Goal: Use online tool/utility: Utilize a website feature to perform a specific function

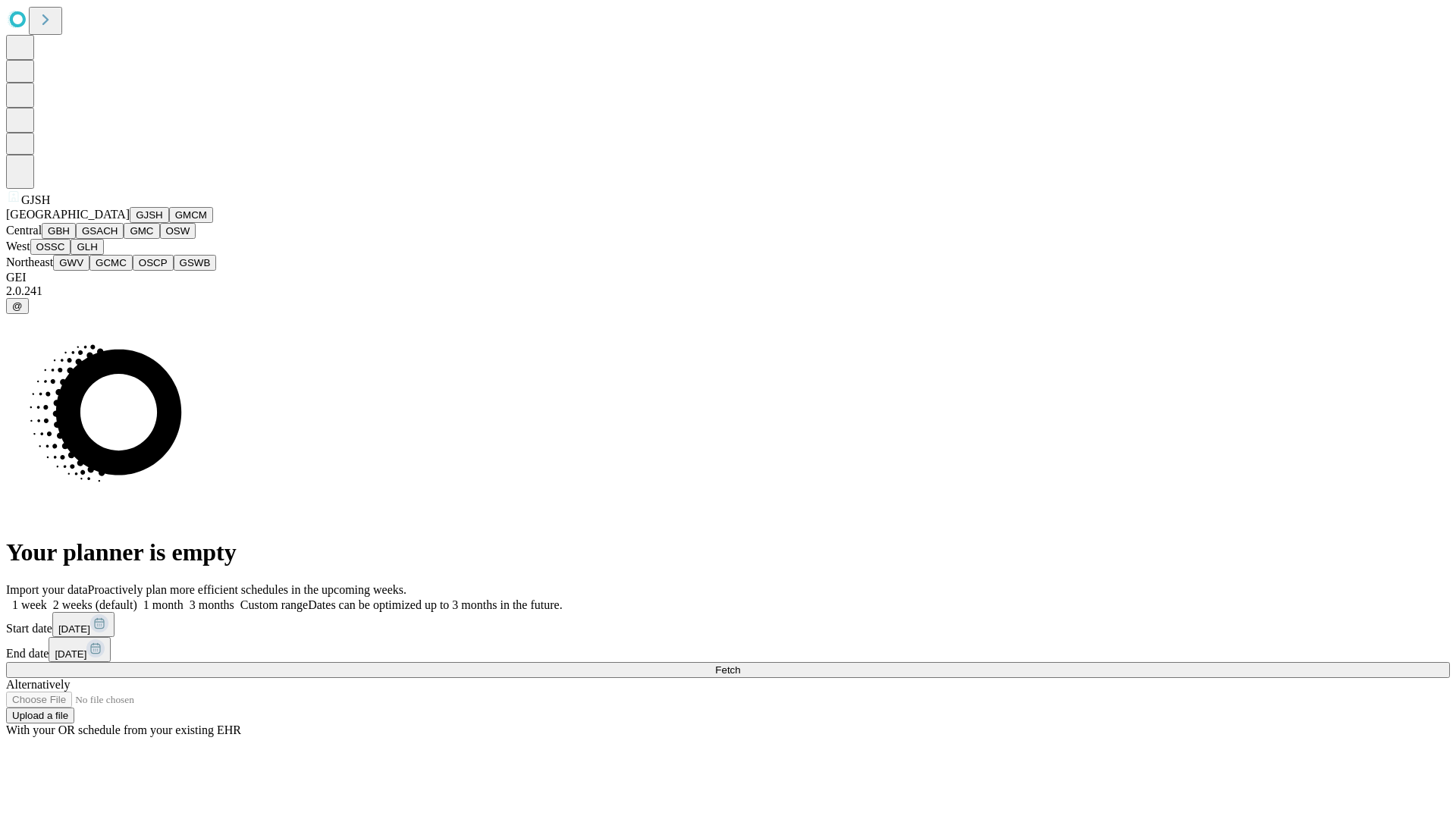
click at [129, 223] on button "GJSH" at bounding box center [149, 215] width 40 height 16
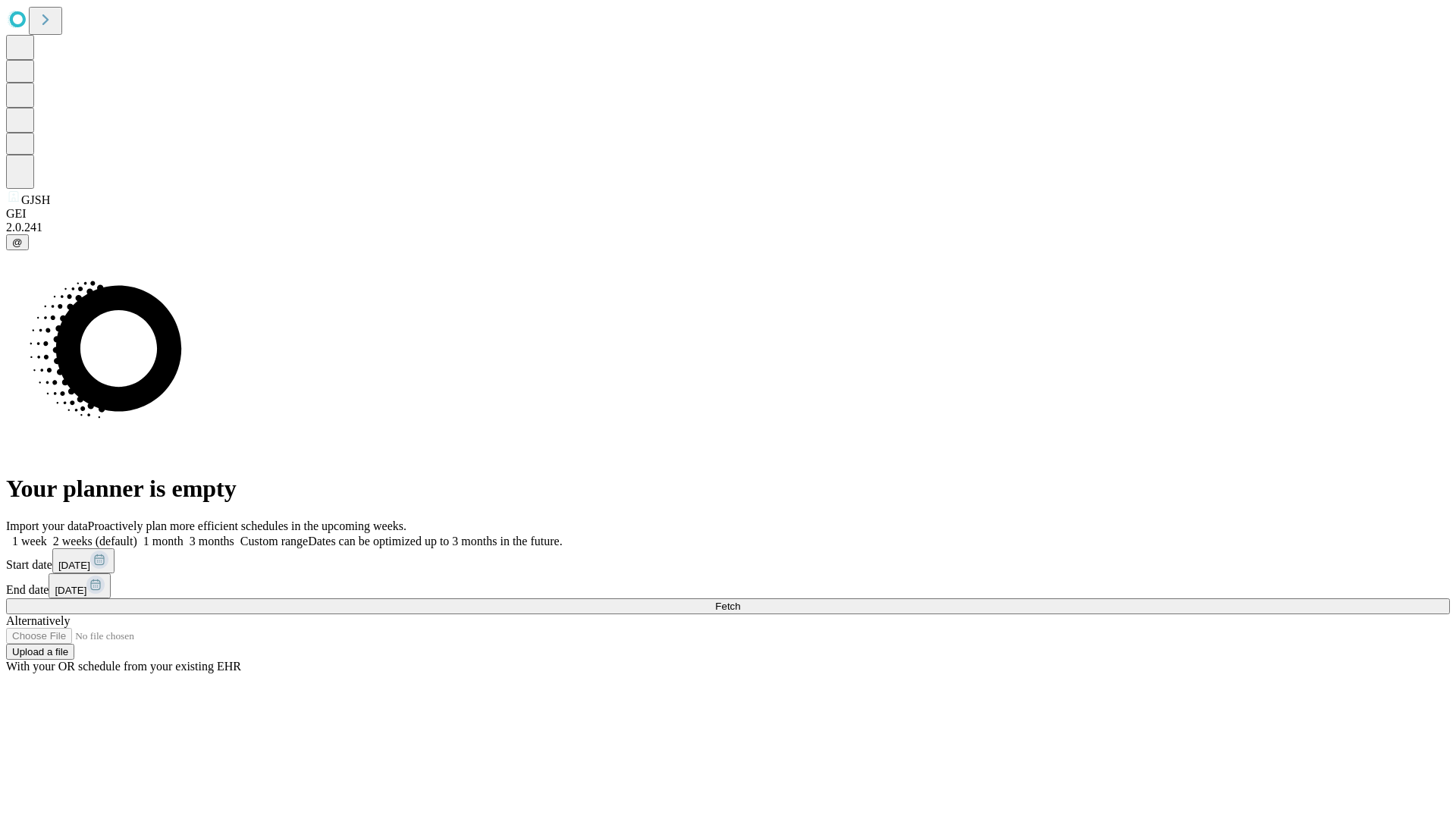
click at [137, 534] on label "2 weeks (default)" at bounding box center [92, 540] width 91 height 13
click at [740, 601] on span "Fetch" at bounding box center [727, 606] width 25 height 11
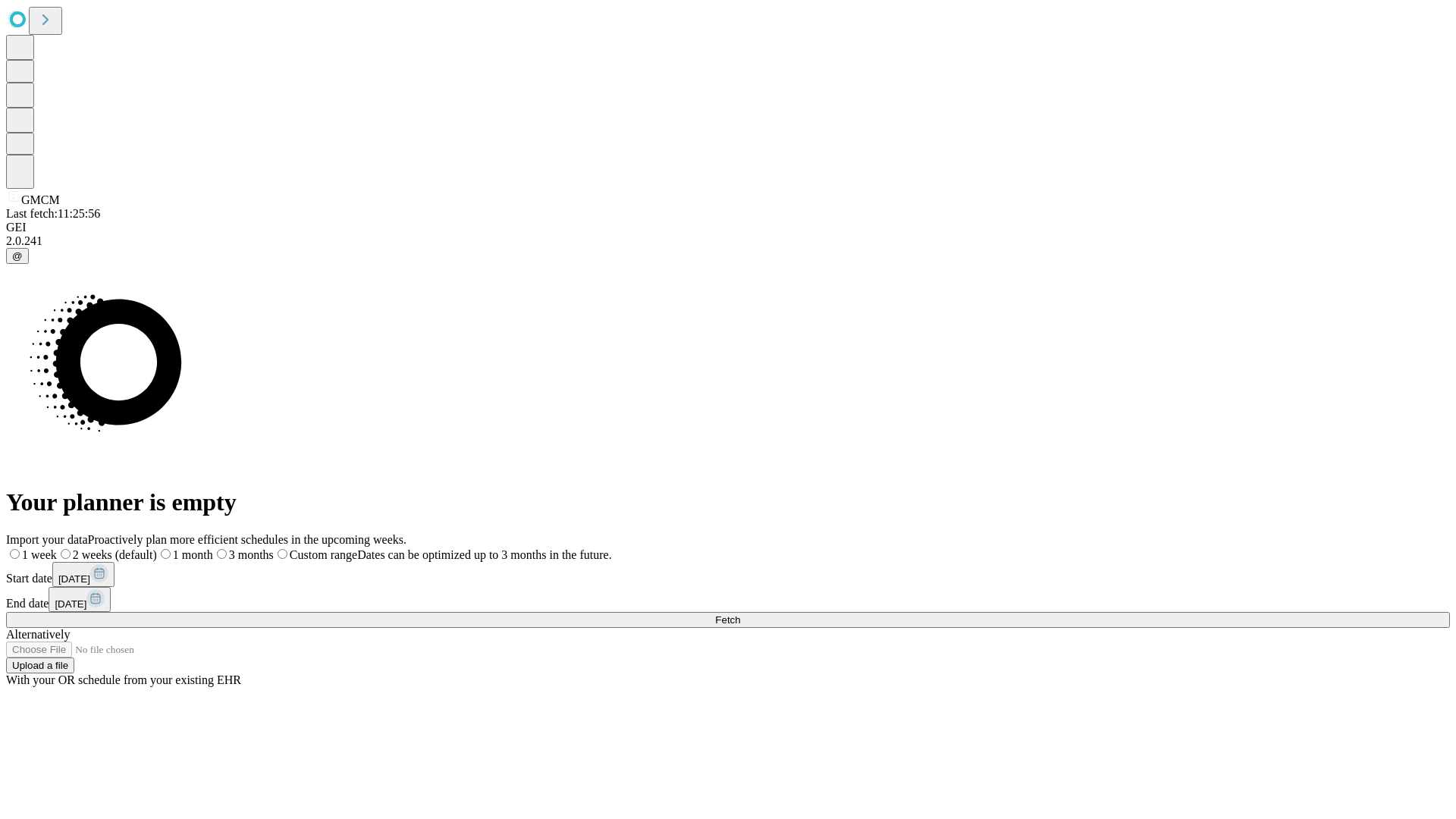
click at [157, 548] on label "2 weeks (default)" at bounding box center [107, 554] width 100 height 13
click at [740, 614] on span "Fetch" at bounding box center [727, 620] width 25 height 11
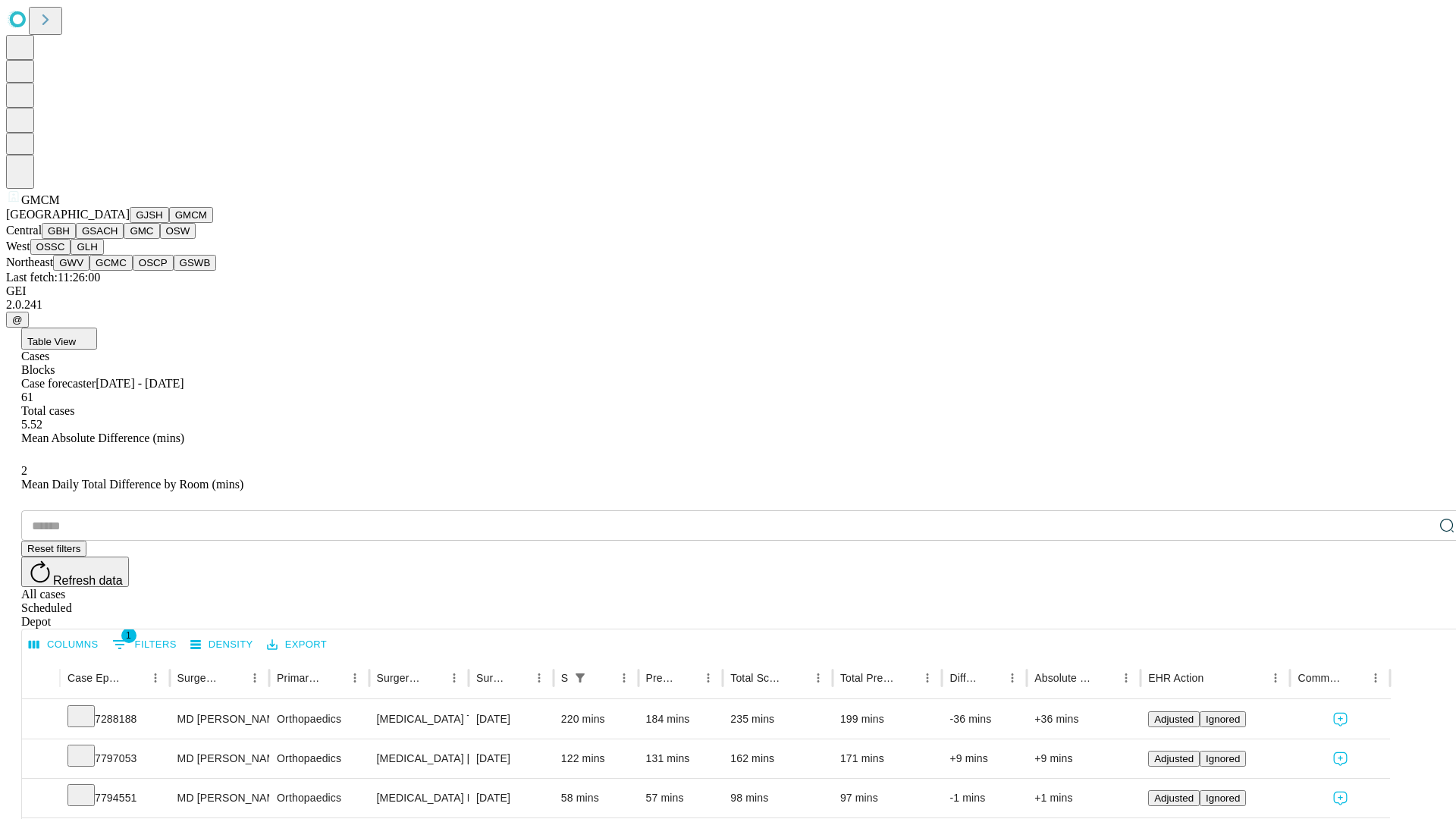
click at [76, 239] on button "GBH" at bounding box center [59, 231] width 34 height 16
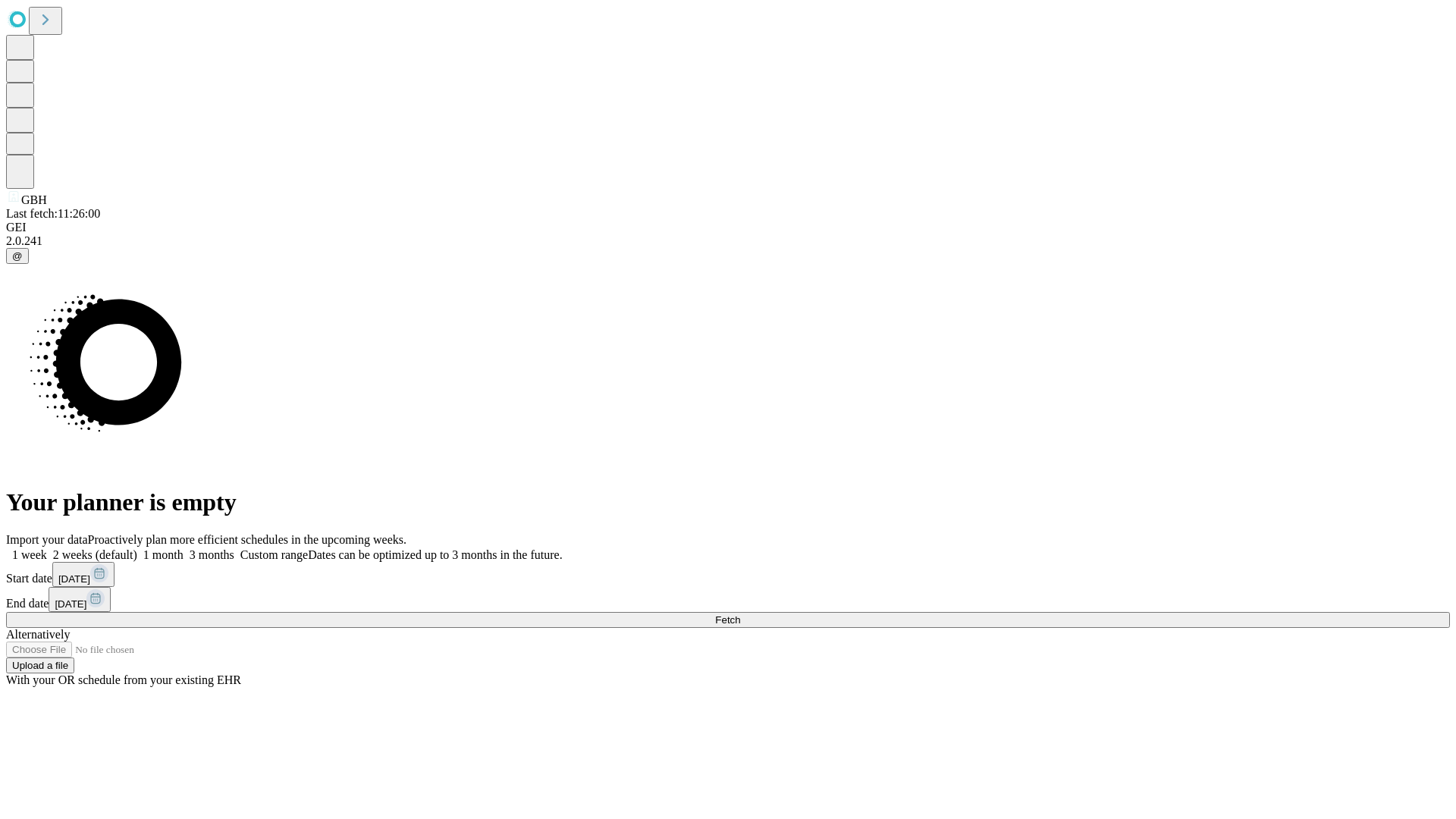
click at [137, 548] on label "2 weeks (default)" at bounding box center [92, 554] width 91 height 13
click at [740, 614] on span "Fetch" at bounding box center [727, 620] width 25 height 11
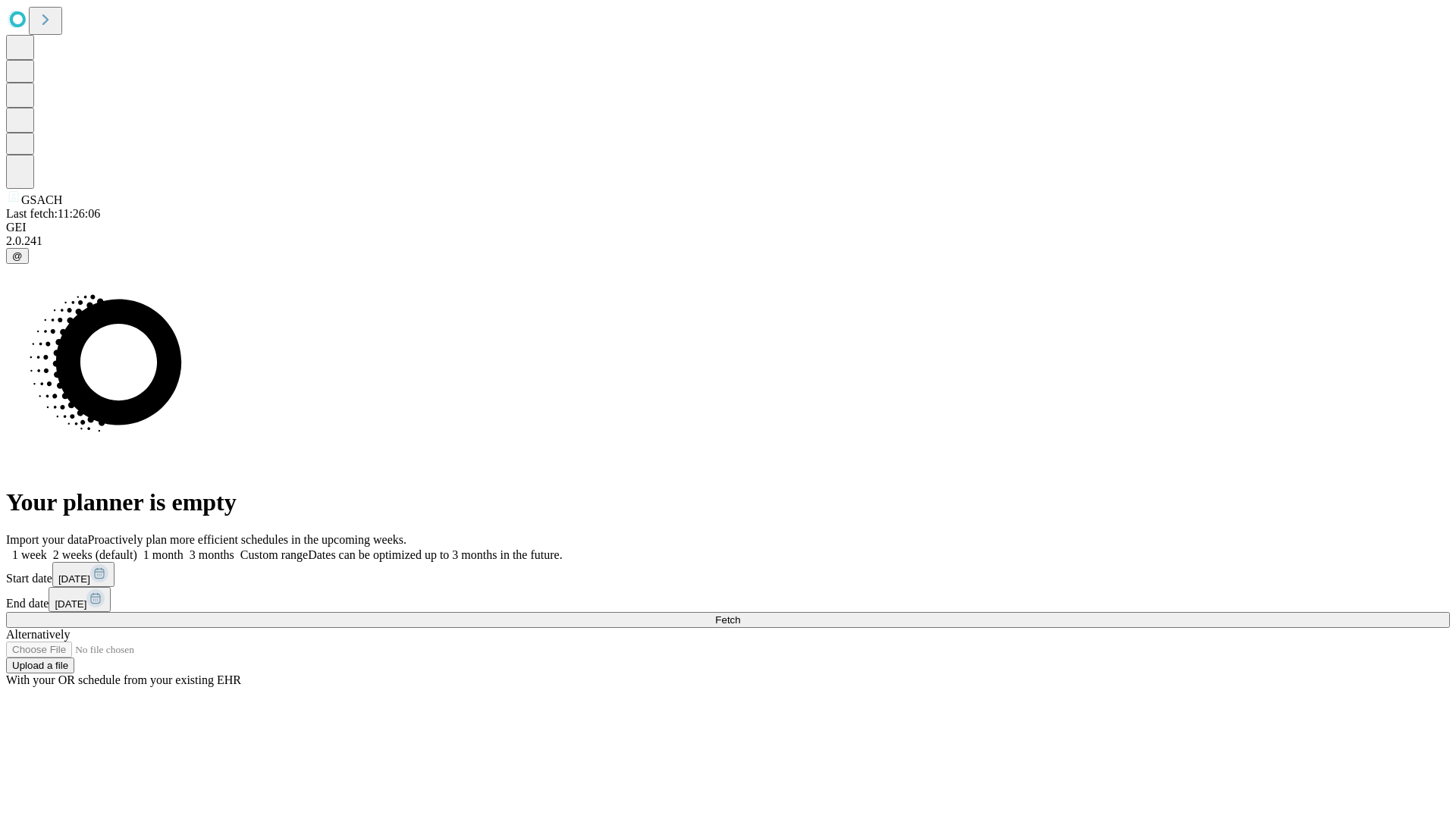
click at [137, 548] on label "2 weeks (default)" at bounding box center [92, 554] width 91 height 13
click at [740, 614] on span "Fetch" at bounding box center [727, 620] width 25 height 11
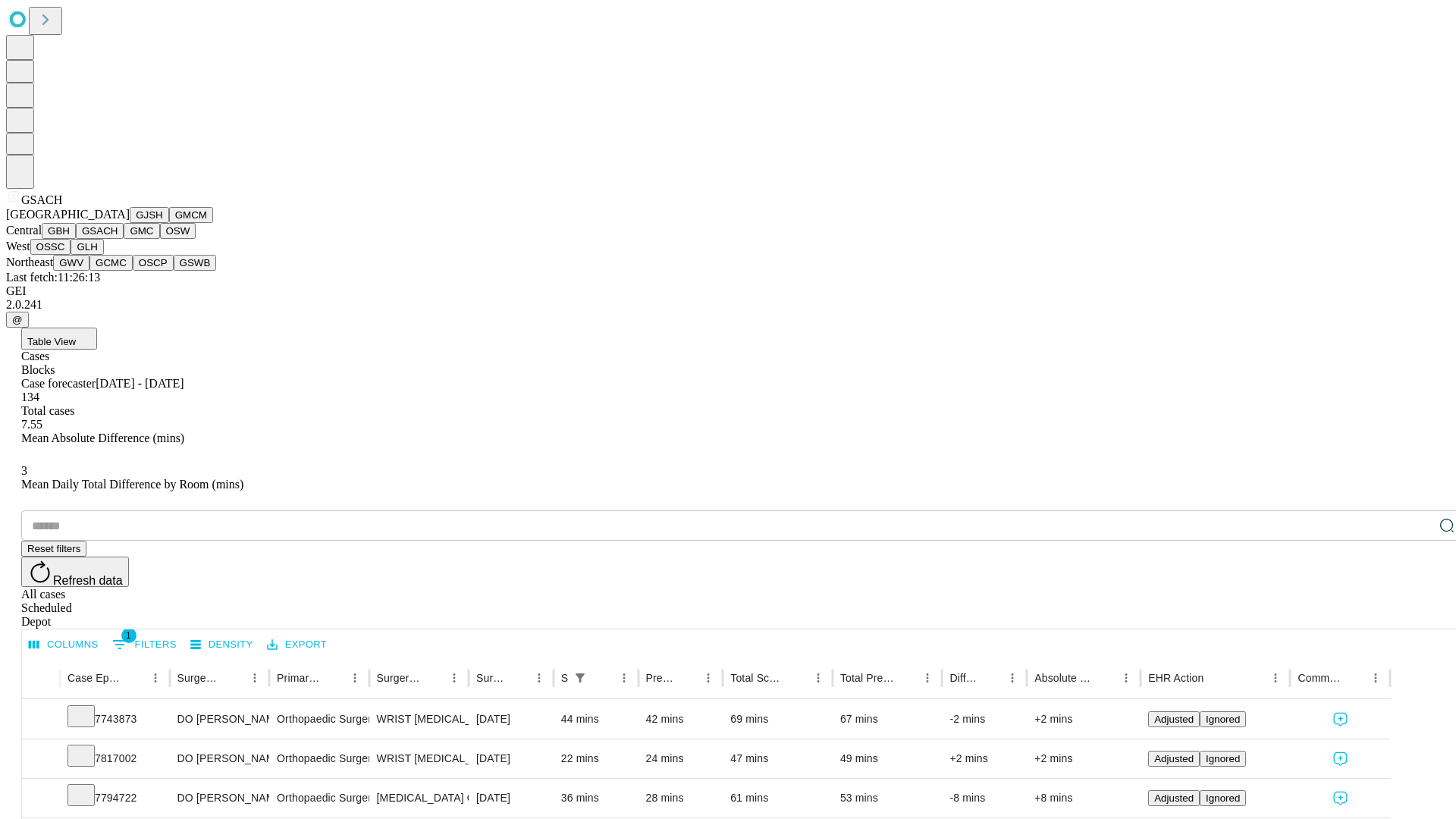
click at [123, 239] on button "GMC" at bounding box center [141, 231] width 36 height 16
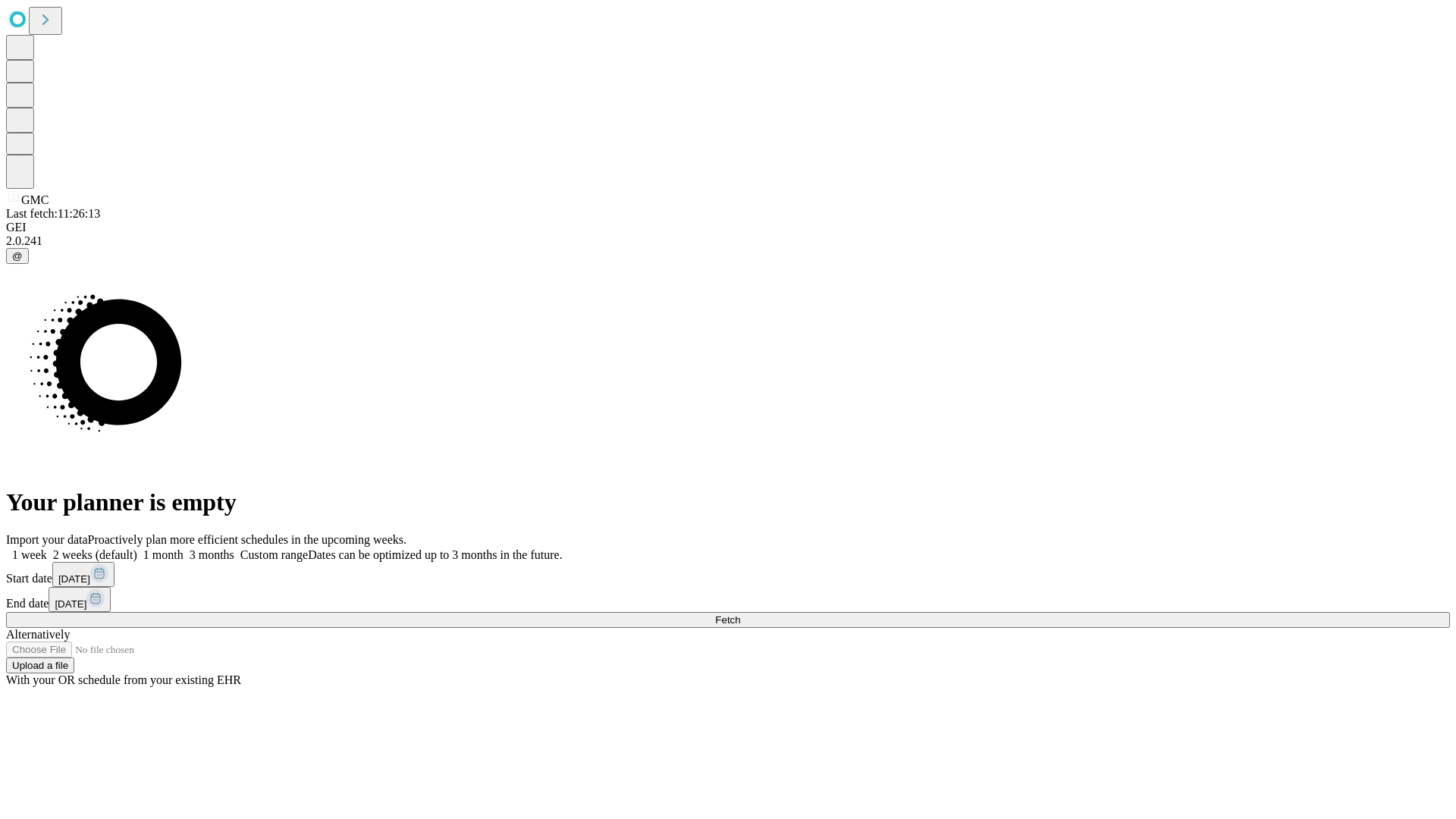
click at [740, 614] on span "Fetch" at bounding box center [727, 620] width 25 height 11
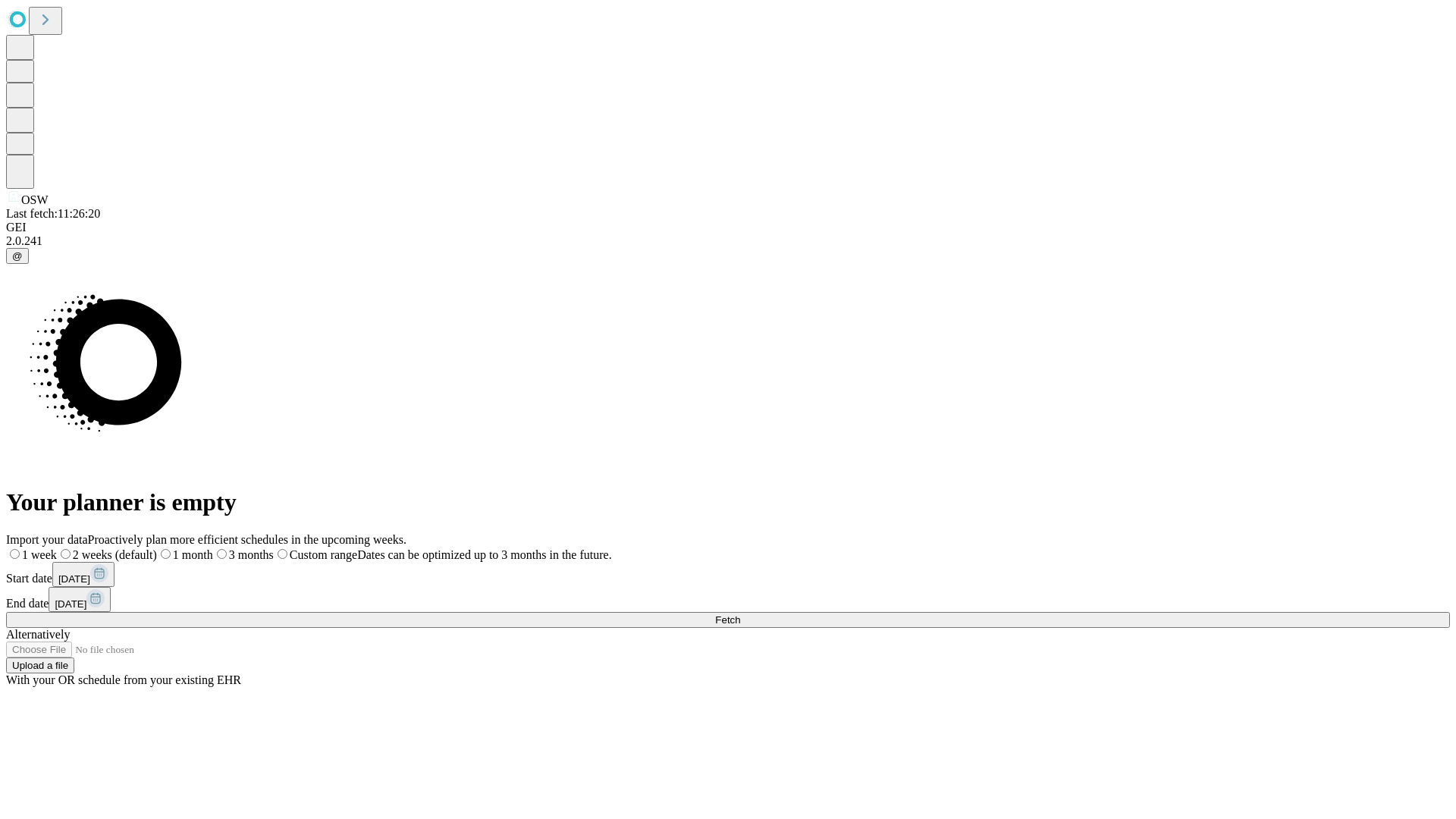
click at [740, 614] on span "Fetch" at bounding box center [727, 620] width 25 height 11
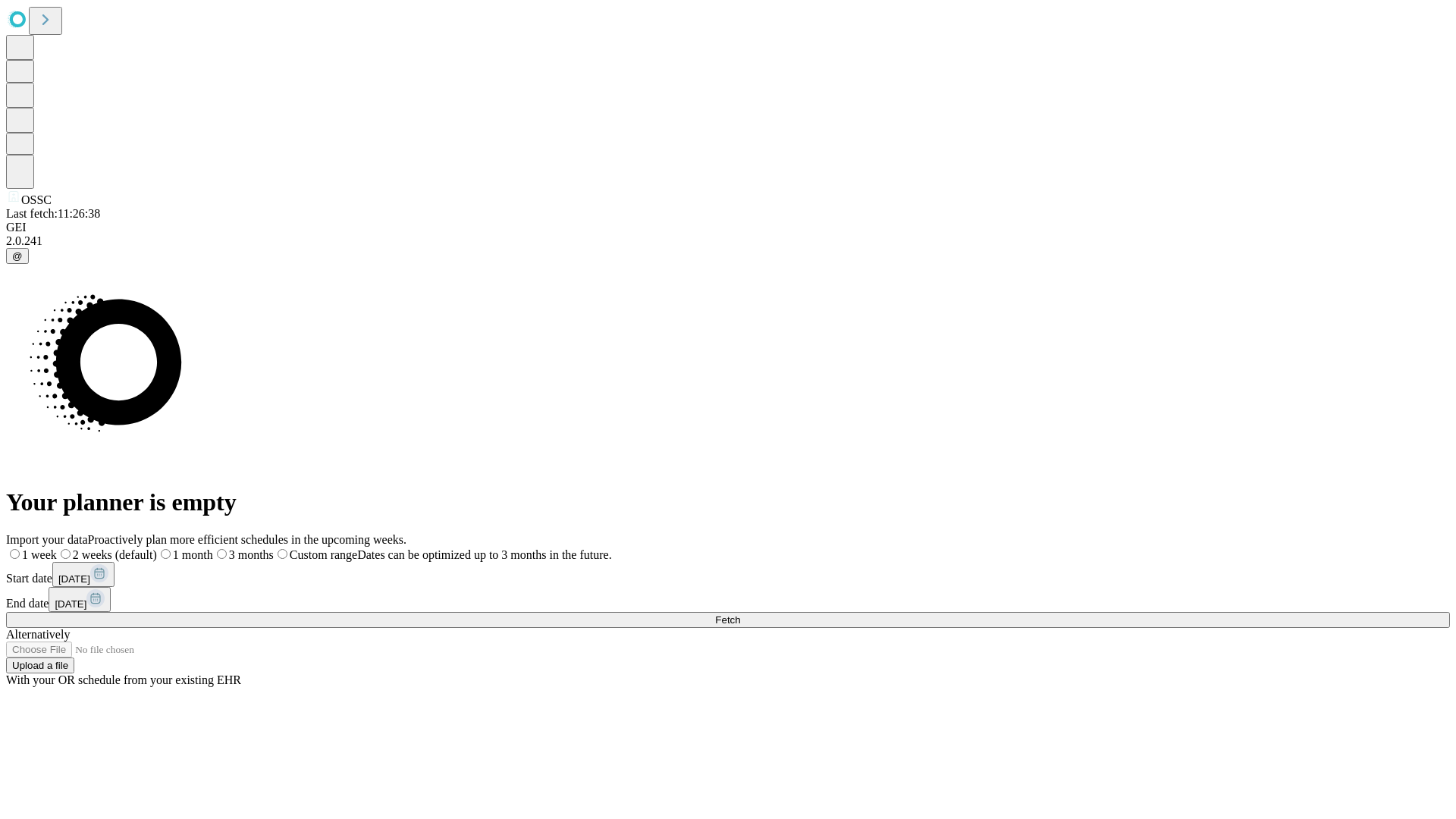
click at [157, 548] on label "2 weeks (default)" at bounding box center [107, 554] width 100 height 13
click at [740, 614] on span "Fetch" at bounding box center [727, 620] width 25 height 11
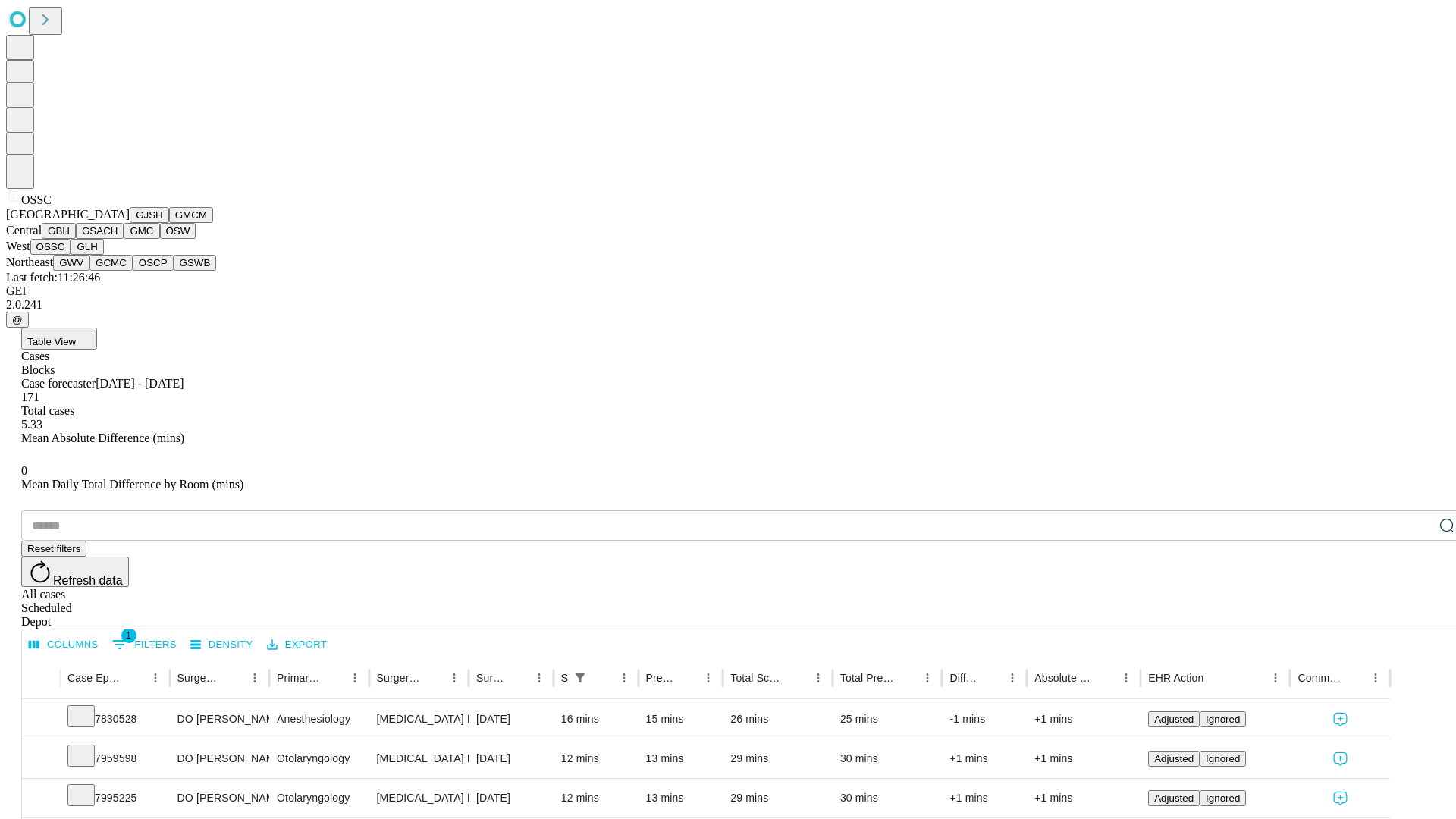
click at [103, 255] on button "GLH" at bounding box center [87, 247] width 33 height 16
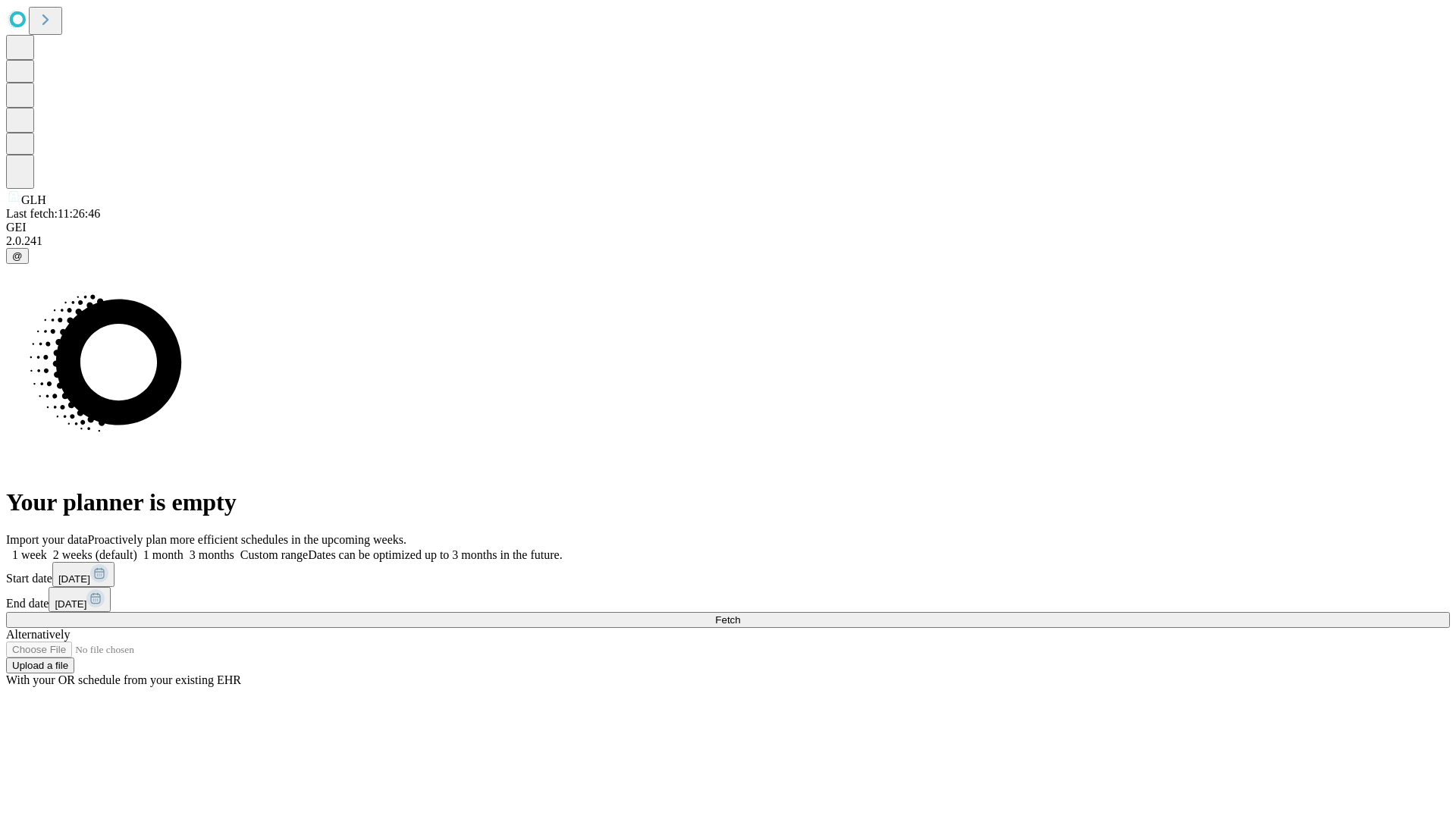
click at [137, 548] on label "2 weeks (default)" at bounding box center [92, 554] width 91 height 13
click at [740, 614] on span "Fetch" at bounding box center [727, 620] width 25 height 11
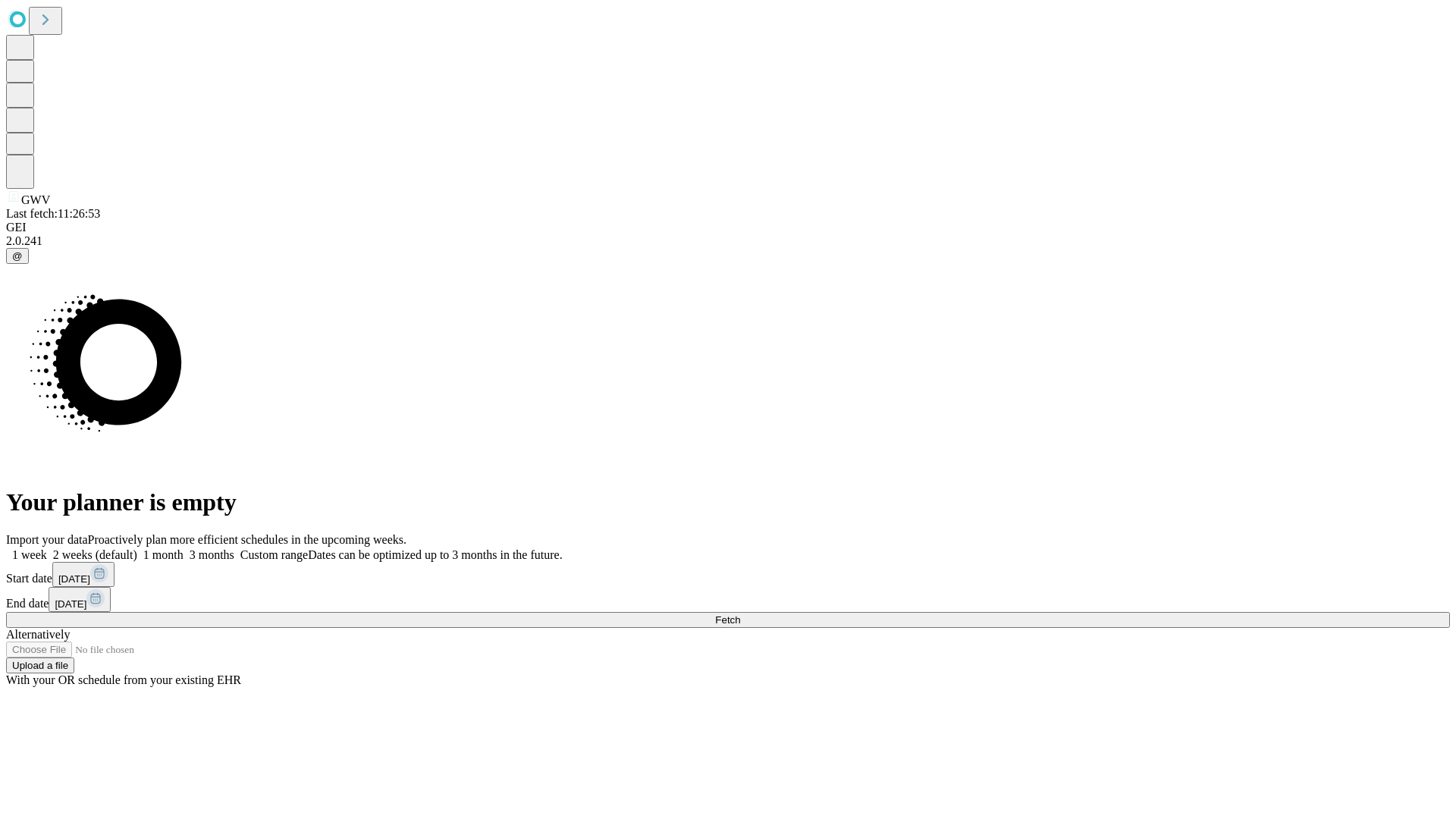
click at [137, 548] on label "2 weeks (default)" at bounding box center [92, 554] width 91 height 13
click at [740, 614] on span "Fetch" at bounding box center [727, 620] width 25 height 11
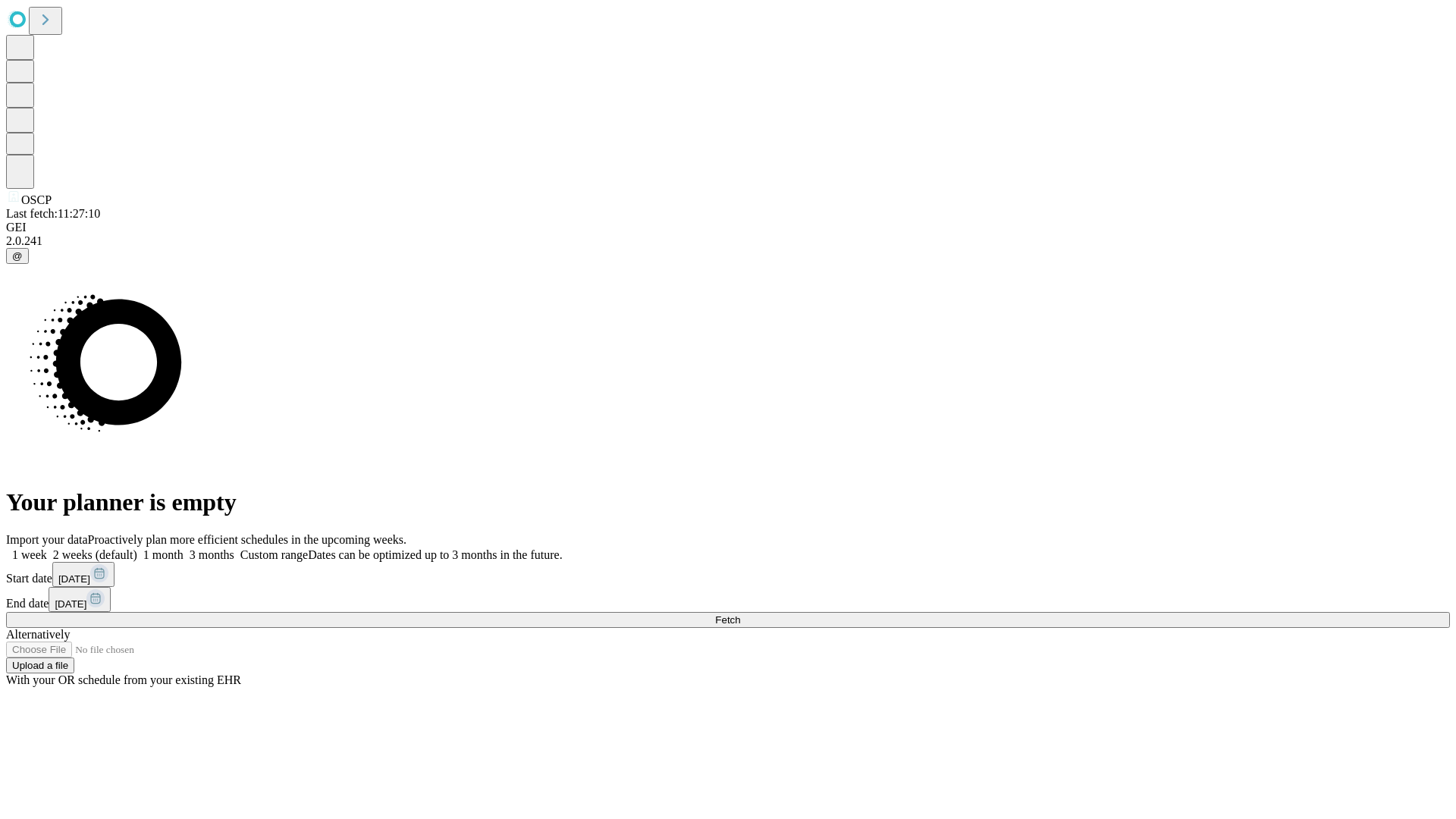
click at [137, 548] on label "2 weeks (default)" at bounding box center [92, 554] width 91 height 13
click at [740, 614] on span "Fetch" at bounding box center [727, 620] width 25 height 11
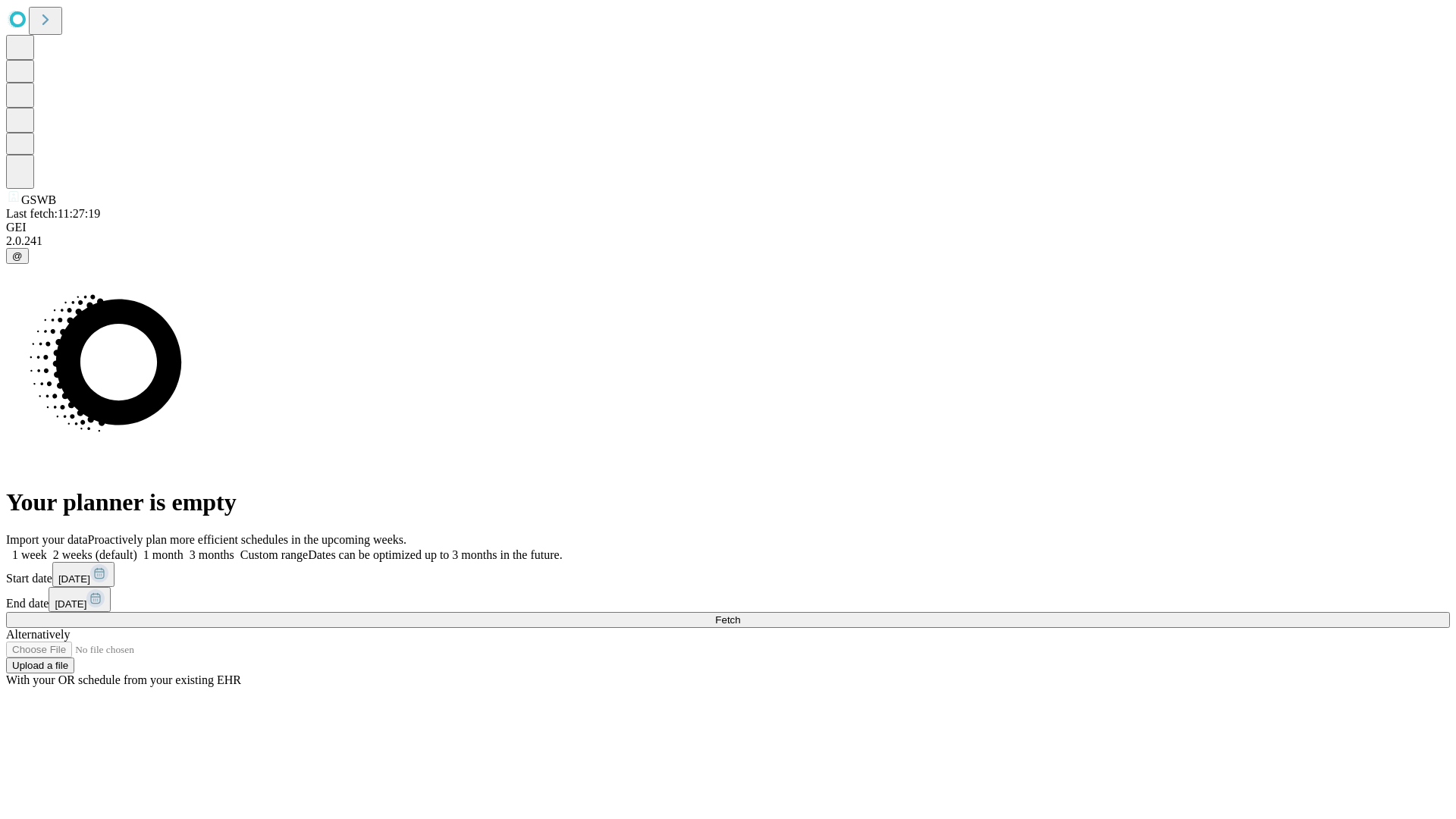
click at [137, 548] on label "2 weeks (default)" at bounding box center [92, 554] width 91 height 13
click at [740, 614] on span "Fetch" at bounding box center [727, 620] width 25 height 11
